Goal: Check status: Check status

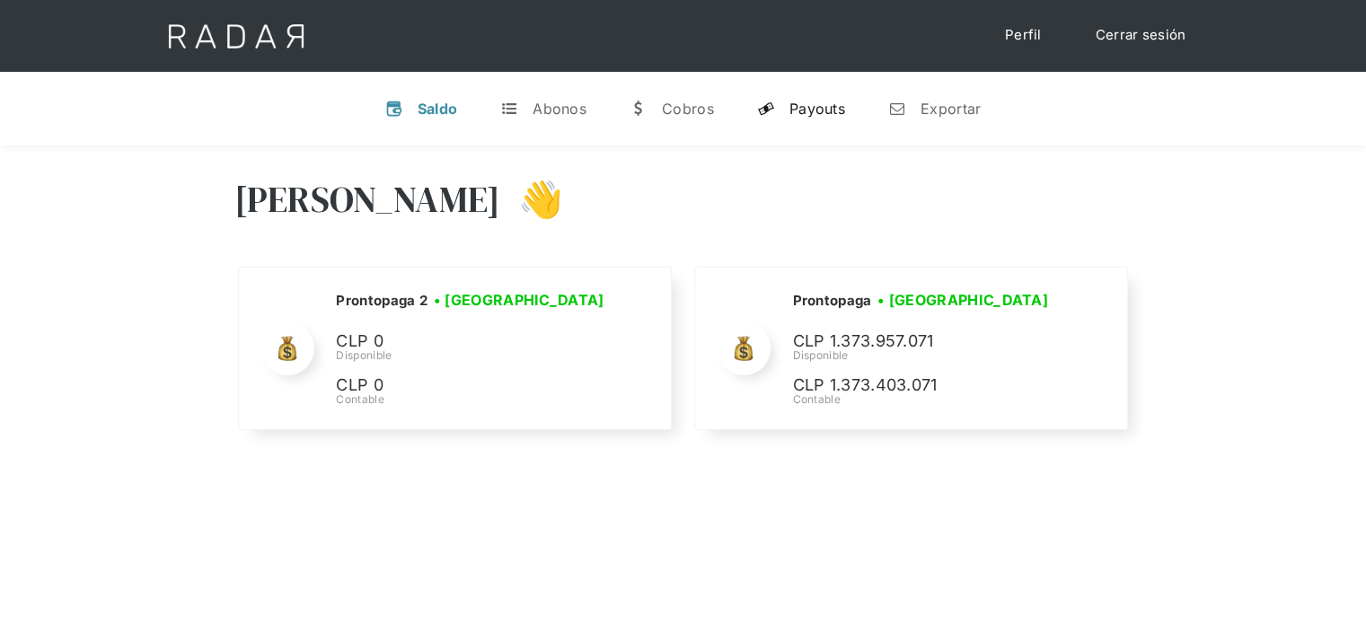
click at [797, 110] on div "Payouts" at bounding box center [817, 109] width 56 height 18
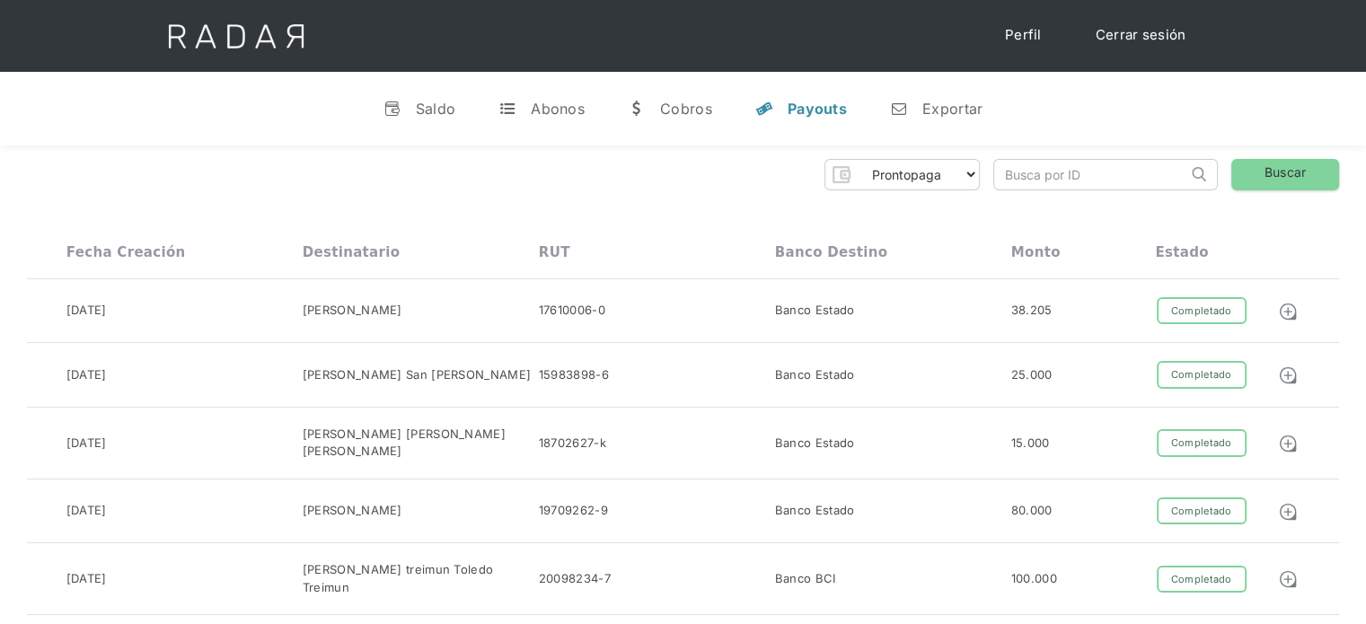
click at [1018, 172] on input "search" at bounding box center [1090, 175] width 193 height 30
paste input "df0cdd00-f456-4c02-9313-20d88392a6a3"
drag, startPoint x: 1022, startPoint y: 174, endPoint x: 982, endPoint y: 172, distance: 39.5
click at [963, 180] on div "Prontopaga Prontopaga 2 Thank you! Your submission has been received! Oops! Som…" at bounding box center [683, 174] width 1312 height 31
click at [1006, 181] on input "df0cdd00-f456-4c02-9313-20d88392a6a3" at bounding box center [1090, 175] width 193 height 30
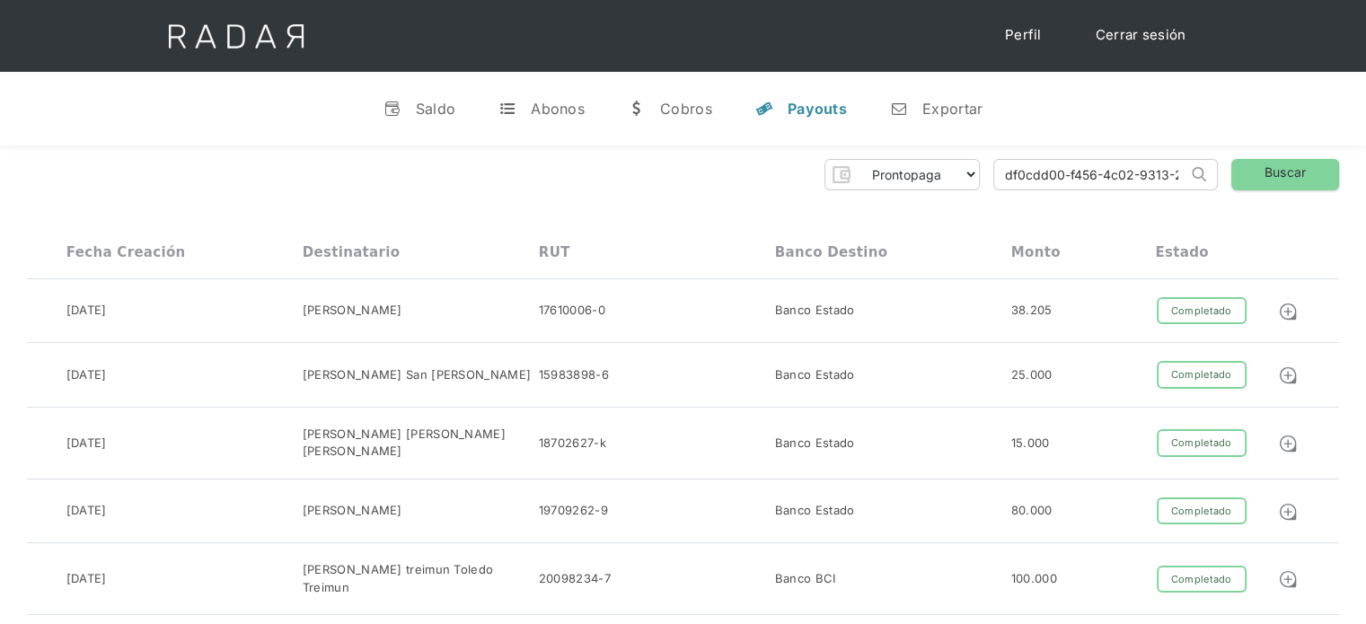
click at [1011, 178] on input "df0cdd00-f456-4c02-9313-20d88392a6a3" at bounding box center [1090, 175] width 193 height 30
click at [1007, 179] on input "df0cdd00-f456-4c02-9313-20d88392a6a3" at bounding box center [1090, 175] width 193 height 30
type input "df0cdd00-f456-4c02-9313-20d88392a6a3"
click at [1241, 167] on link "Buscar" at bounding box center [1285, 174] width 108 height 31
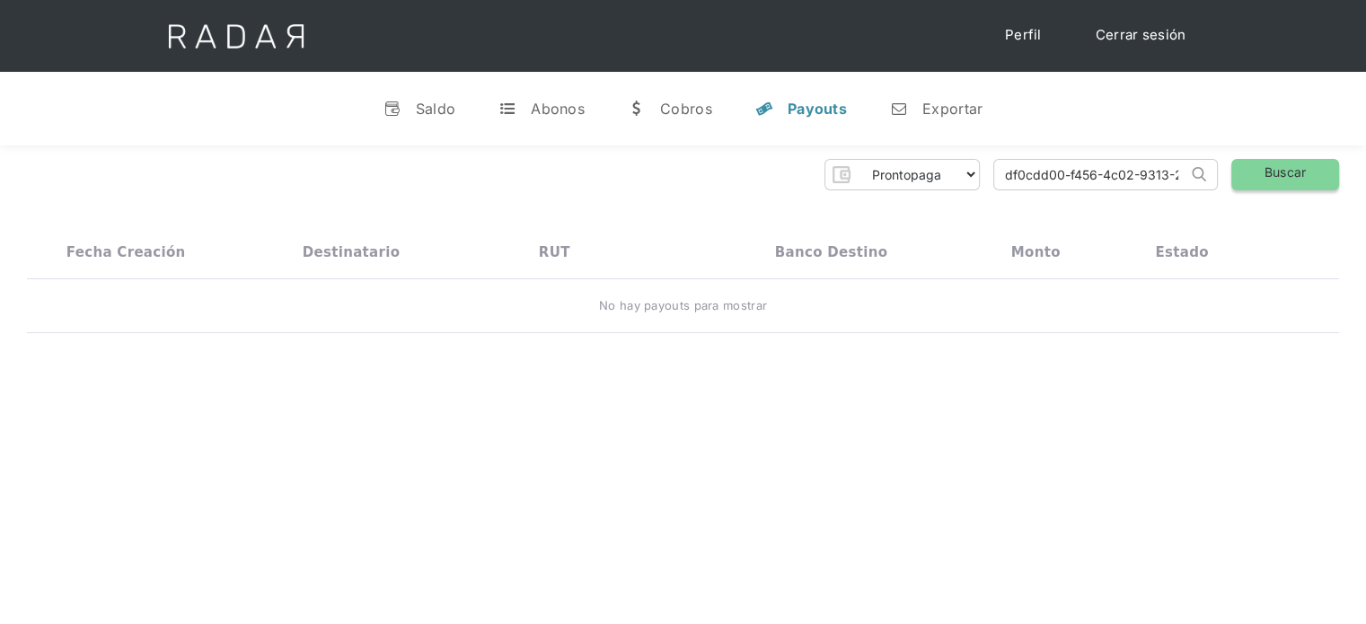
scroll to position [0, 86]
drag, startPoint x: 997, startPoint y: 179, endPoint x: 1276, endPoint y: 174, distance: 279.3
click at [1277, 174] on div "Prontopaga Prontopaga 2 Thank you! Your submission has been received! Oops! Som…" at bounding box center [683, 174] width 1312 height 31
paste input "157ea9a7-f242-489b-8275-368c7f29a193"
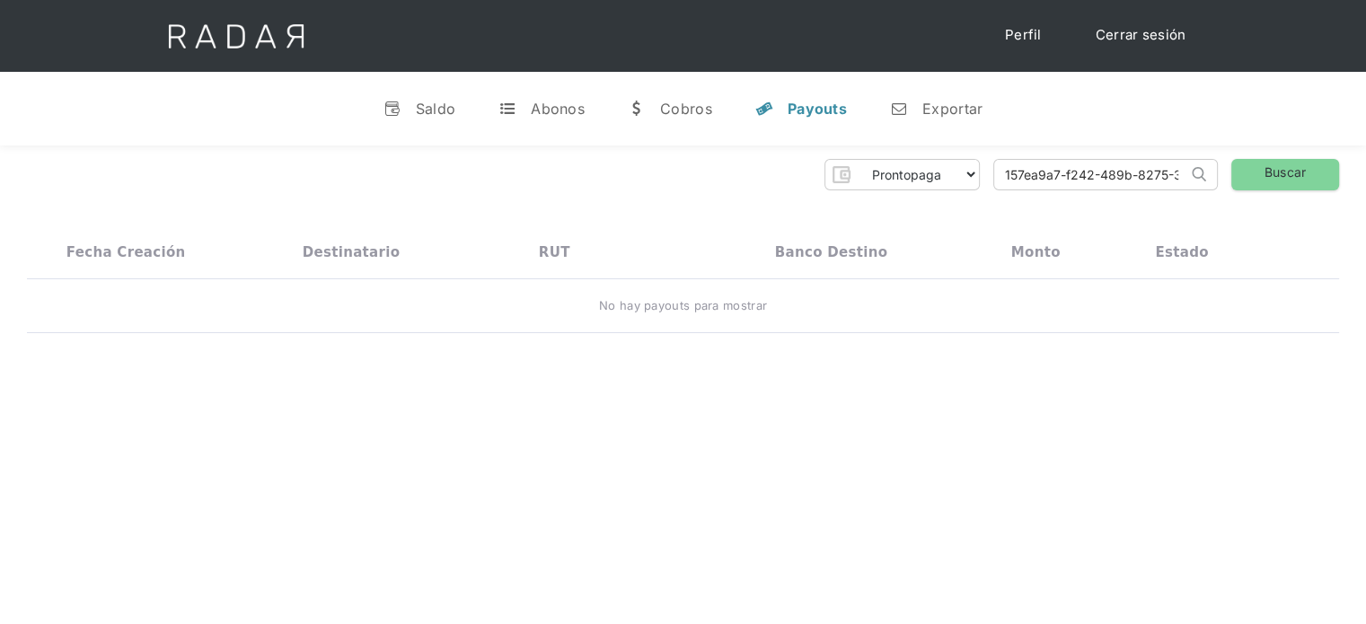
drag, startPoint x: 1128, startPoint y: 178, endPoint x: 953, endPoint y: 214, distance: 178.7
click at [953, 214] on div "Prontopaga Prontopaga 2 Thank you! Your submission has been received! Oops! Som…" at bounding box center [683, 246] width 1366 height 202
click at [1257, 179] on link "Buscar" at bounding box center [1285, 174] width 108 height 31
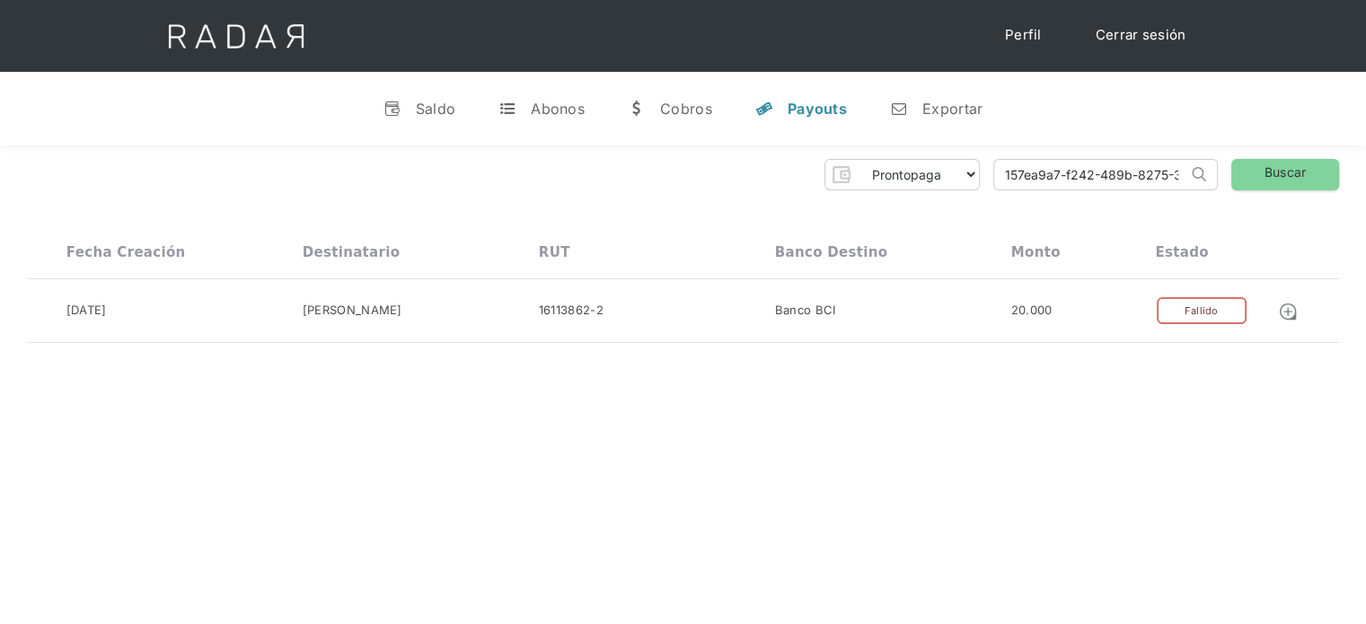
type input "f29a193"
drag, startPoint x: 1022, startPoint y: 175, endPoint x: 914, endPoint y: 203, distance: 111.3
click at [914, 203] on div "Prontopaga Prontopaga 2 Thank you! Your submission has been received! Oops! Som…" at bounding box center [683, 251] width 1366 height 212
paste input "15dbcb61-7026-4ff7-9fd0-5316ff834bbb"
drag, startPoint x: 1060, startPoint y: 173, endPoint x: 928, endPoint y: 207, distance: 137.0
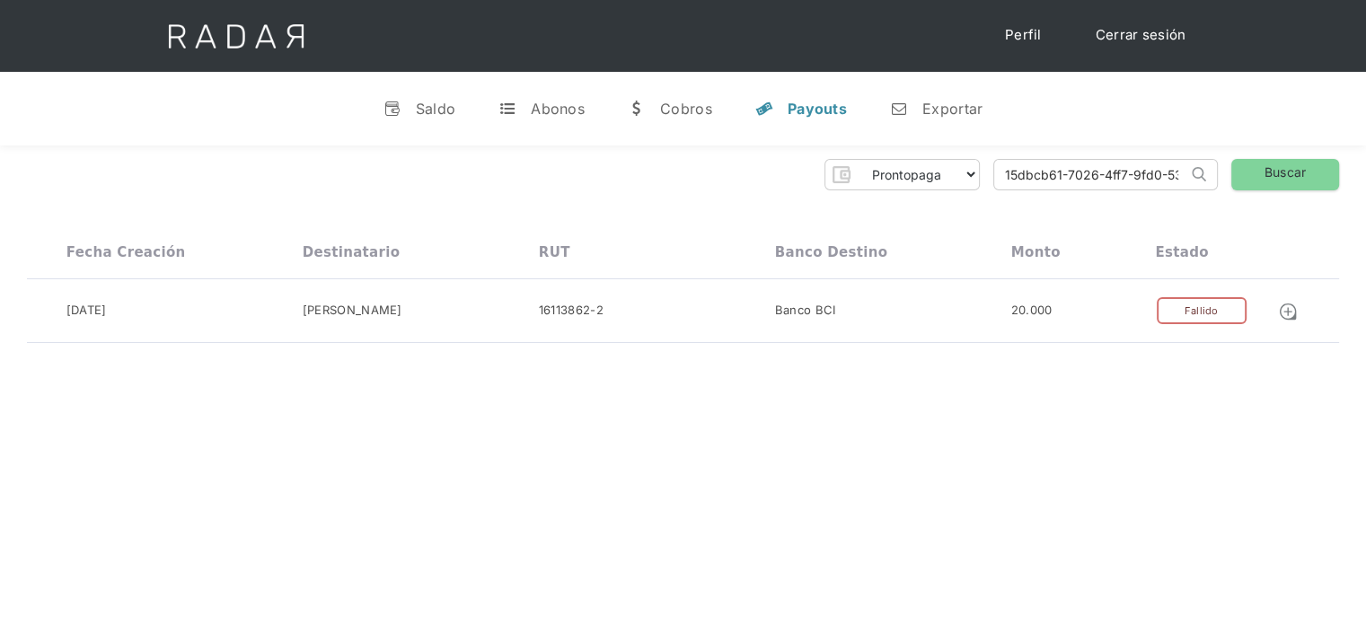
click at [928, 207] on div "Prontopaga Prontopaga 2 Thank you! Your submission has been received! Oops! Som…" at bounding box center [683, 251] width 1366 height 212
click at [1009, 176] on input "15dbcb61-7026-4ff7-9fd0-5316ff834bbb" at bounding box center [1090, 175] width 193 height 30
click at [999, 175] on input "15dbcb61-7026-4ff7-9fd0-5316ff834bbb" at bounding box center [1090, 175] width 193 height 30
click at [1009, 173] on input "15dbcb61-7026-4ff7-9fd0-5316ff834bbb" at bounding box center [1090, 175] width 193 height 30
type input "15dbcb61-7026-4ff7-9fd0-5316ff834bbb"
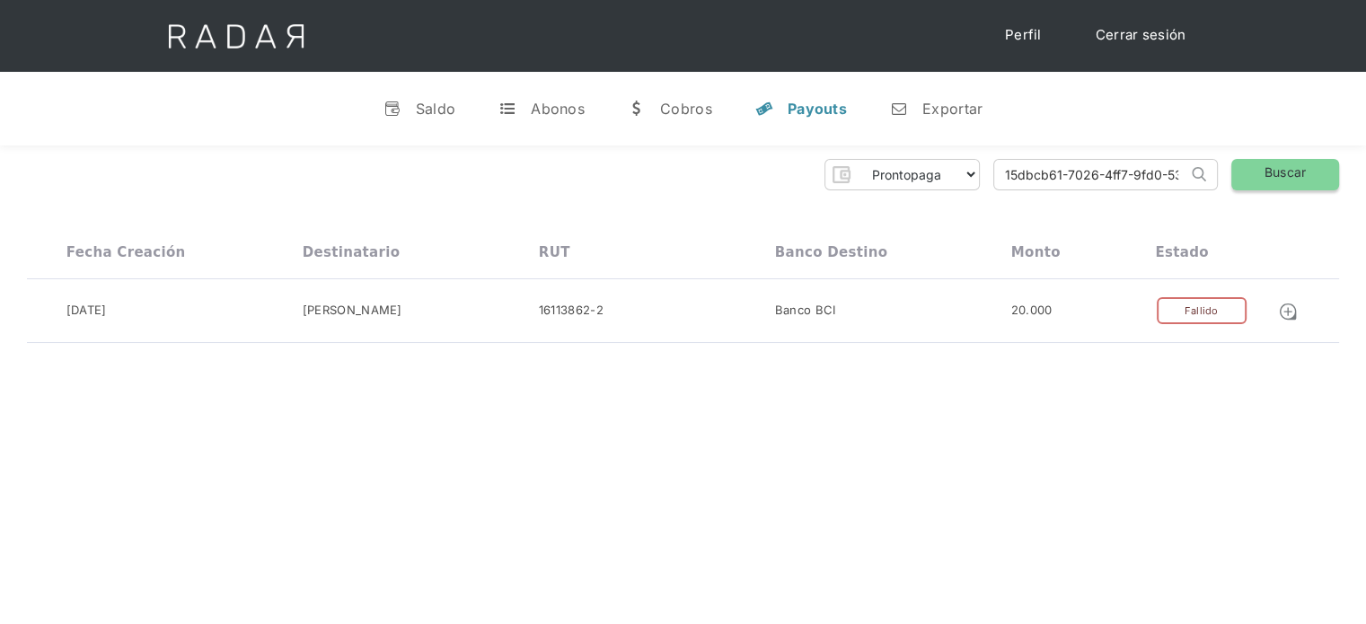
click at [1277, 167] on link "Buscar" at bounding box center [1285, 174] width 108 height 31
drag, startPoint x: 1004, startPoint y: 179, endPoint x: 1286, endPoint y: 169, distance: 282.1
click at [1286, 169] on div "Prontopaga Prontopaga 2 Thank you! Your submission has been received! Oops! Som…" at bounding box center [683, 174] width 1312 height 31
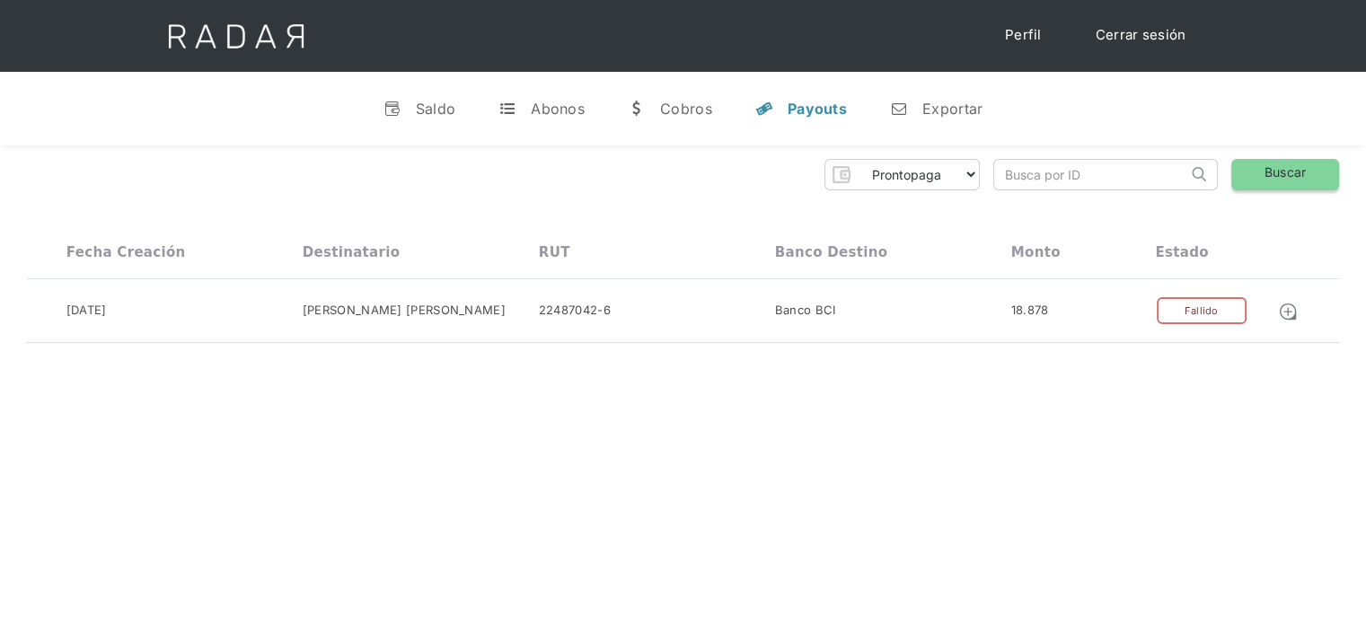
paste input "df0cdd00-f456-4c02-9313-20d88392a6a3"
drag, startPoint x: 1122, startPoint y: 177, endPoint x: 977, endPoint y: 201, distance: 147.5
click at [977, 201] on div "Prontopaga Prontopaga 2 Thank you! Your submission has been received! Oops! Som…" at bounding box center [683, 251] width 1366 height 212
click at [1003, 177] on input "df0cdd00-f456-4c02-9313-20d88392a6a3" at bounding box center [1090, 175] width 193 height 30
drag, startPoint x: 1004, startPoint y: 177, endPoint x: 1004, endPoint y: 187, distance: 9.9
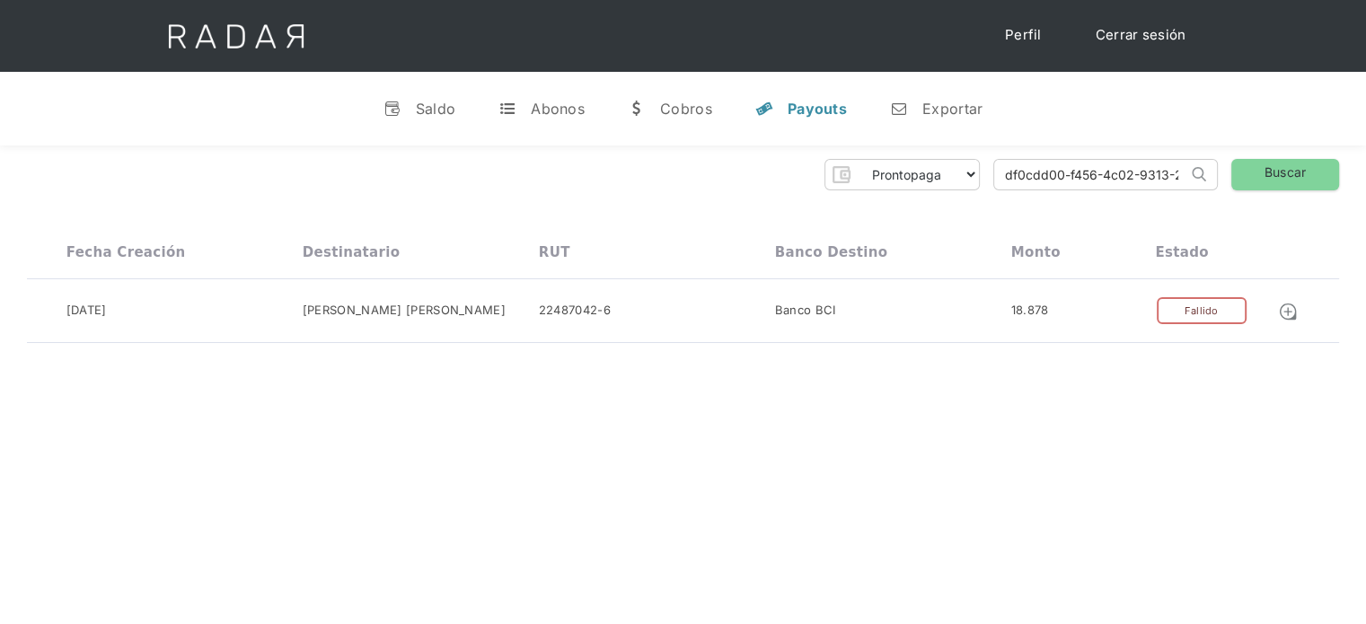
click at [1004, 176] on input "df0cdd00-f456-4c02-9313-20d88392a6a3" at bounding box center [1090, 175] width 193 height 30
type input "df0cdd00-f456-4c02-9313-20d88392a6a3"
click at [954, 373] on div "Hola Evans 👋 Cargando tus cuentas... Nombre de la empresa • Conectada • Descone…" at bounding box center [683, 457] width 1366 height 624
click at [1007, 175] on input "df0cdd00-f456-4c02-9313-20d88392a6a3" at bounding box center [1090, 175] width 193 height 30
click at [1297, 184] on link "Buscar" at bounding box center [1285, 174] width 108 height 31
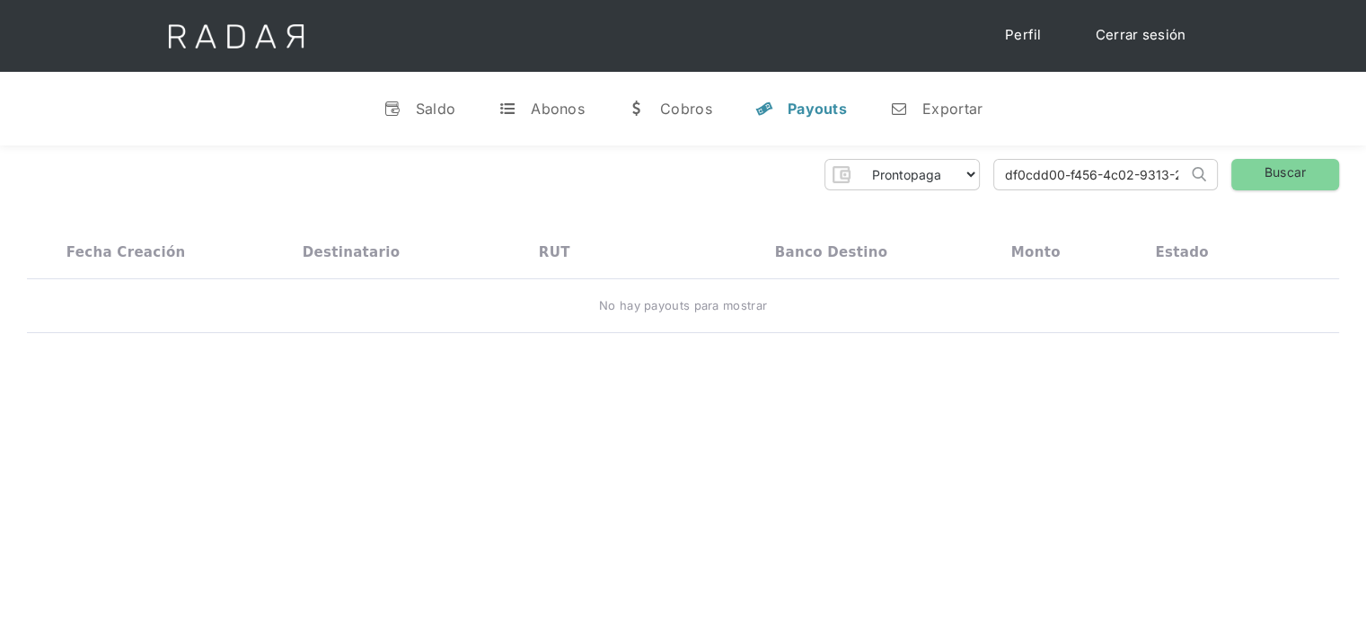
click at [1157, 31] on link "Cerrar sesión" at bounding box center [1140, 35] width 127 height 35
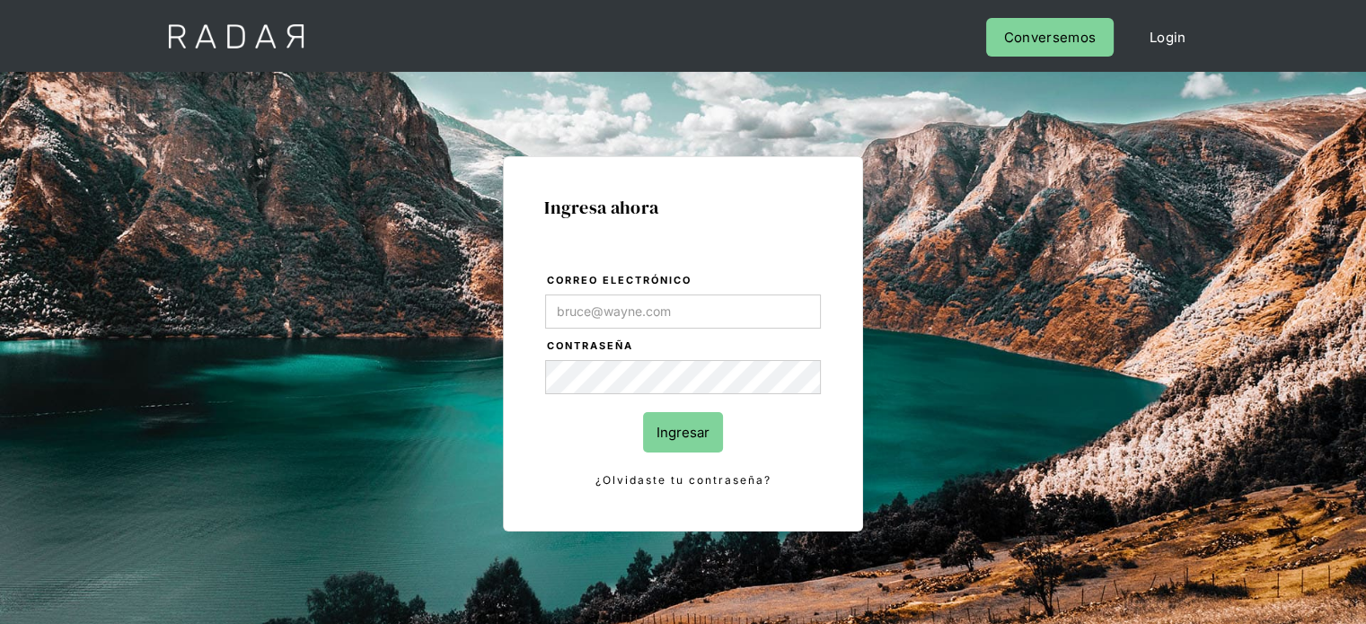
type input "[PERSON_NAME][EMAIL_ADDRESS][DOMAIN_NAME]"
drag, startPoint x: 1063, startPoint y: 391, endPoint x: 950, endPoint y: 398, distance: 113.3
click at [1061, 391] on div "Ingresa ahora Correo electrónico [PERSON_NAME][EMAIL_ADDRESS][DOMAIN_NAME] Cont…" at bounding box center [683, 405] width 844 height 559
